Goal: Task Accomplishment & Management: Complete application form

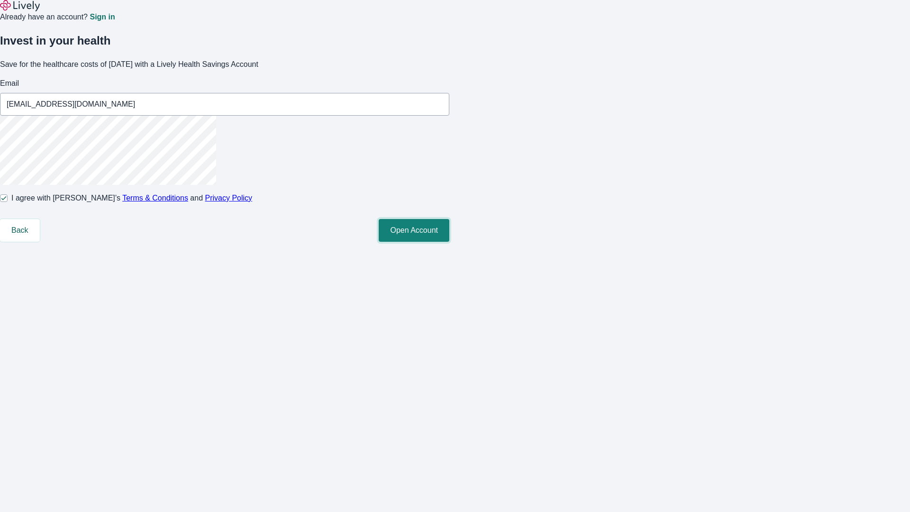
click at [449, 242] on button "Open Account" at bounding box center [414, 230] width 71 height 23
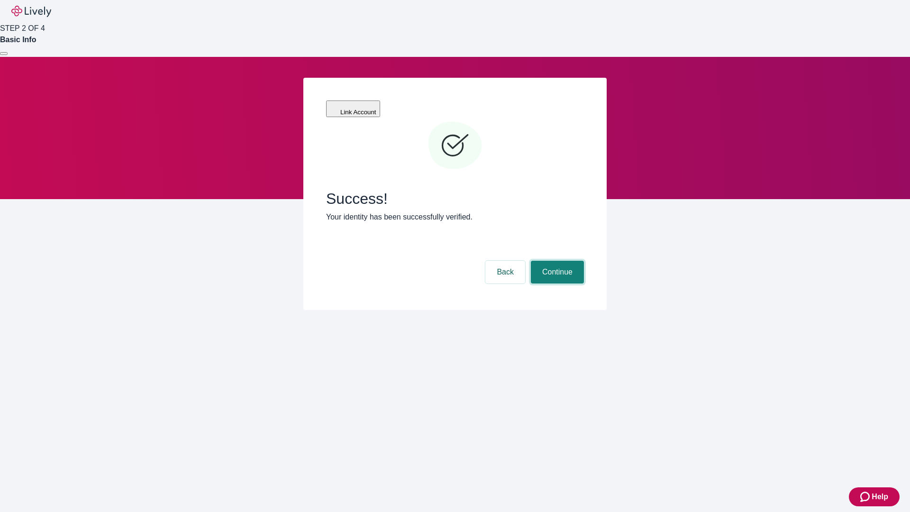
click at [556, 261] on button "Continue" at bounding box center [557, 272] width 53 height 23
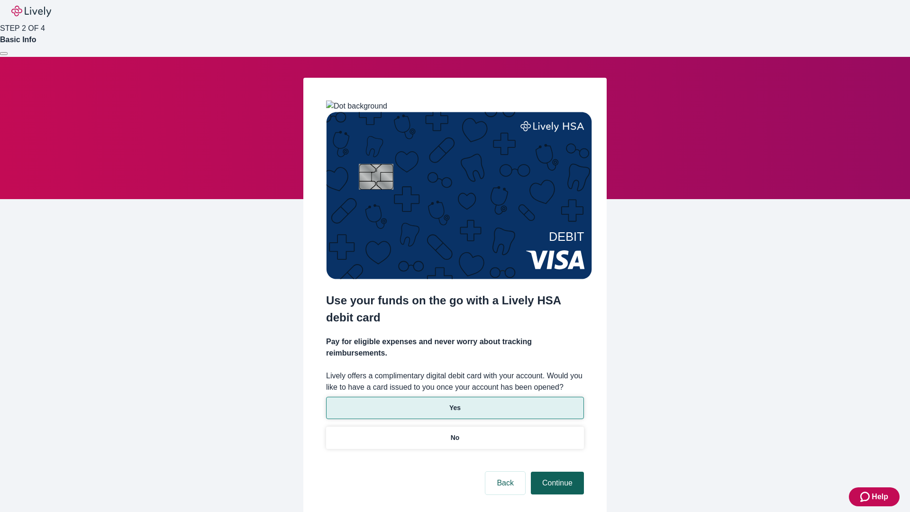
click at [454, 433] on p "No" at bounding box center [455, 438] width 9 height 10
click at [556, 471] on button "Continue" at bounding box center [557, 482] width 53 height 23
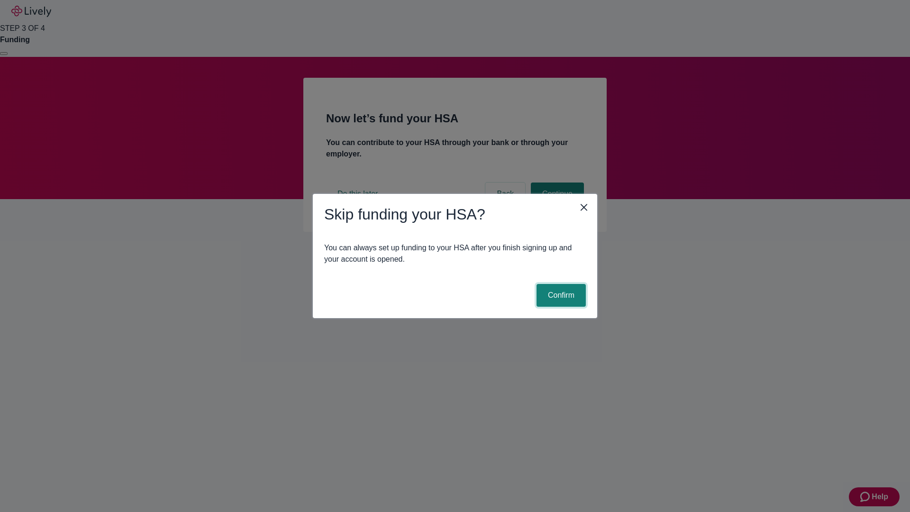
click at [560, 295] on button "Confirm" at bounding box center [560, 295] width 49 height 23
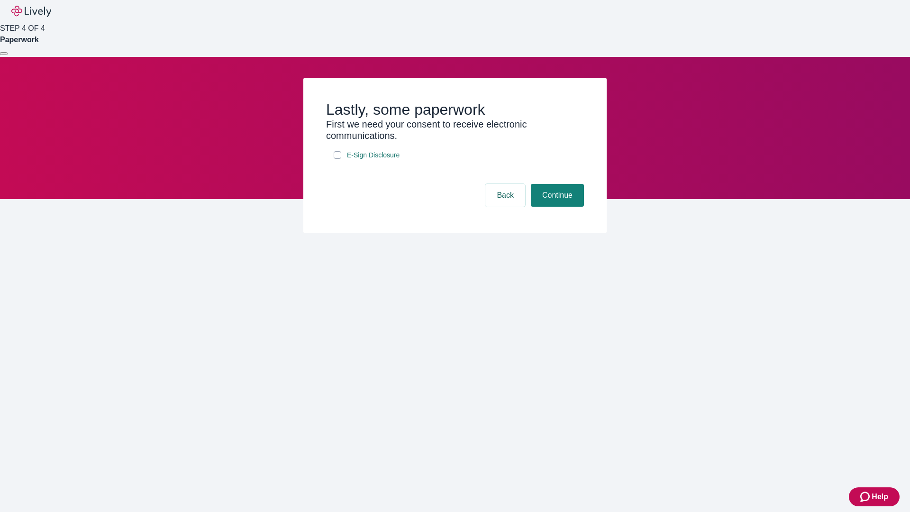
click at [337, 159] on input "E-Sign Disclosure" at bounding box center [338, 155] width 8 height 8
checkbox input "true"
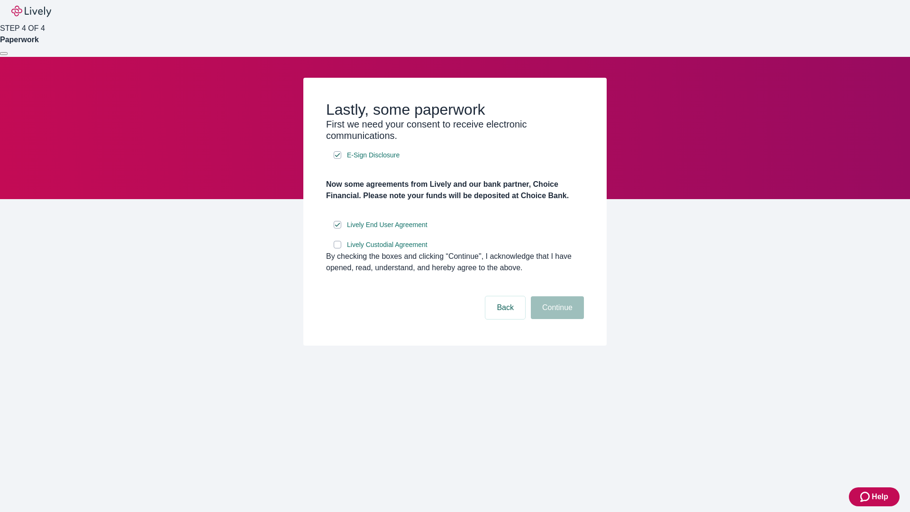
click at [337, 248] on input "Lively Custodial Agreement" at bounding box center [338, 245] width 8 height 8
checkbox input "true"
click at [556, 319] on button "Continue" at bounding box center [557, 307] width 53 height 23
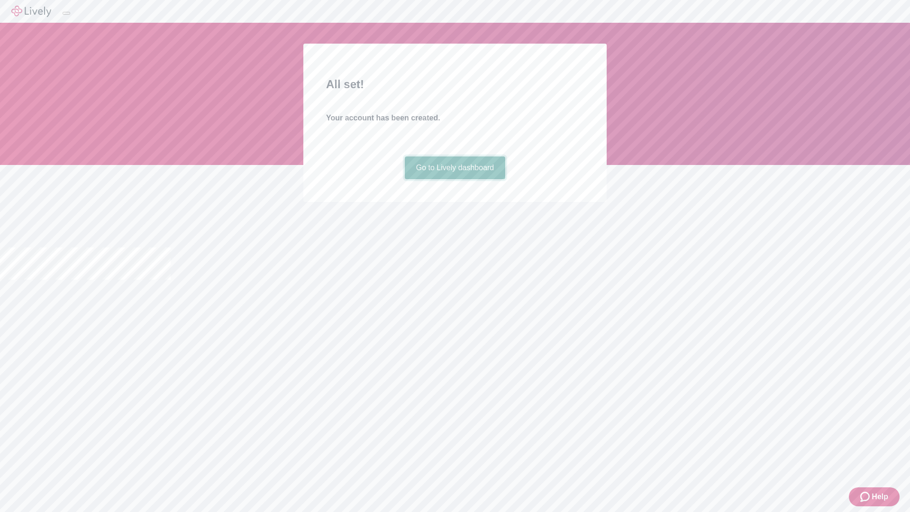
click at [454, 179] on link "Go to Lively dashboard" at bounding box center [455, 167] width 101 height 23
